Goal: Transaction & Acquisition: Purchase product/service

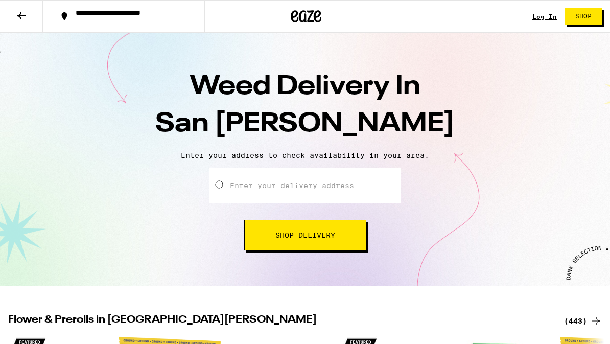
click at [274, 191] on input "Enter your delivery address" at bounding box center [305, 186] width 192 height 36
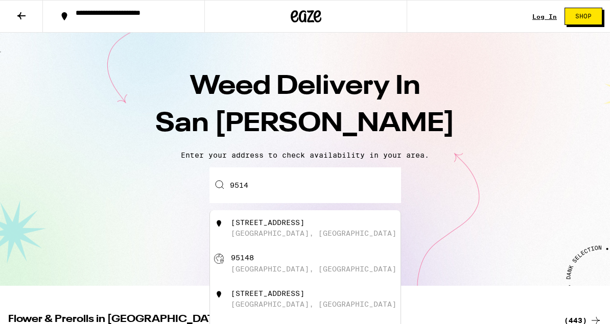
click at [240, 229] on div "[STREET_ADDRESS]" at bounding box center [322, 228] width 182 height 19
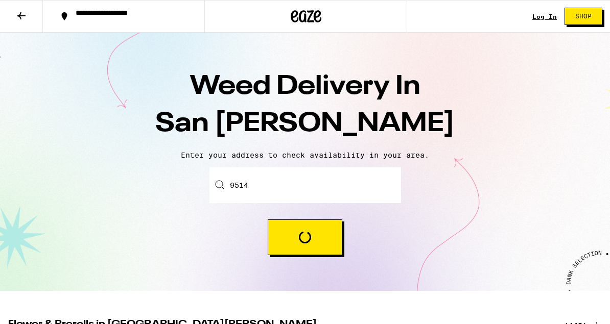
type input "[STREET_ADDRESS]"
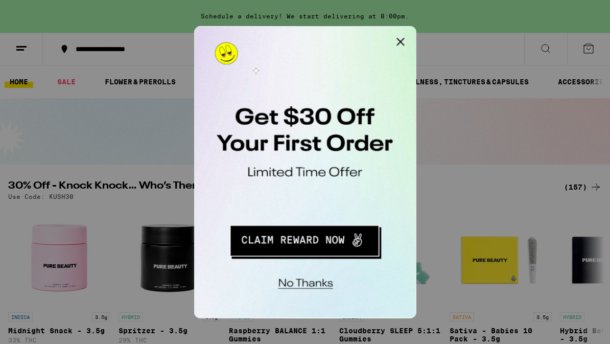
click at [284, 163] on button "Redirect to URL" at bounding box center [264, 162] width 127 height 26
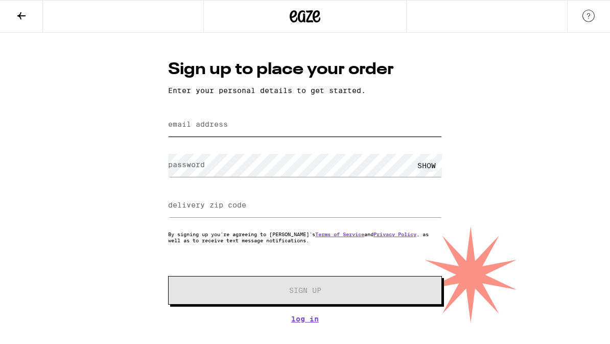
click at [250, 130] on input "email address" at bounding box center [305, 124] width 274 height 23
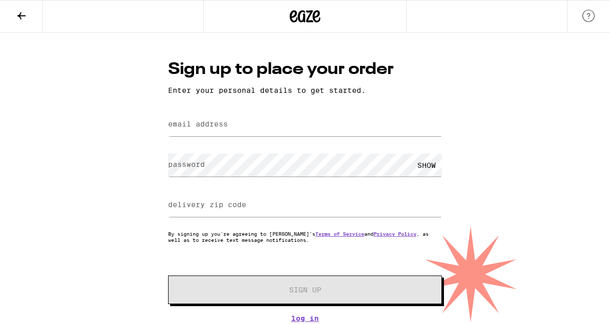
type input "wilson.getyourmail@gmail.com"
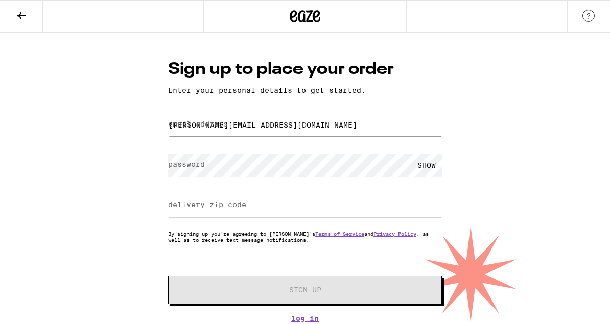
type input "94583"
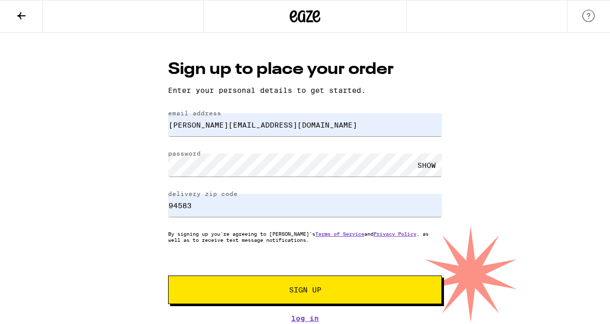
click at [430, 172] on div "SHOW" at bounding box center [426, 165] width 31 height 23
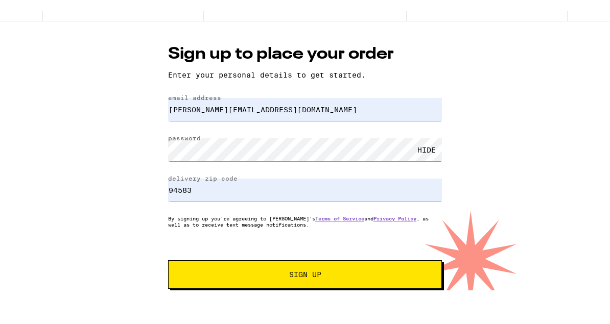
click at [312, 311] on link "Log In" at bounding box center [305, 315] width 274 height 8
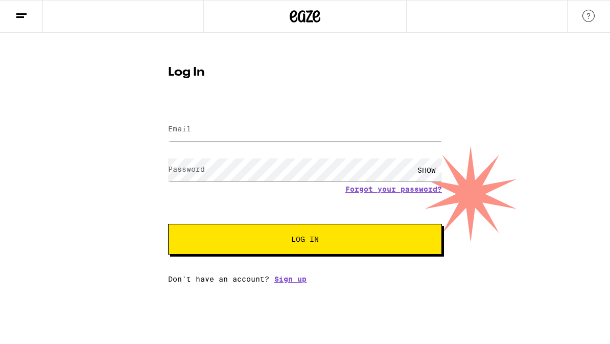
click at [23, 20] on icon at bounding box center [21, 16] width 12 height 12
